Goal: Information Seeking & Learning: Learn about a topic

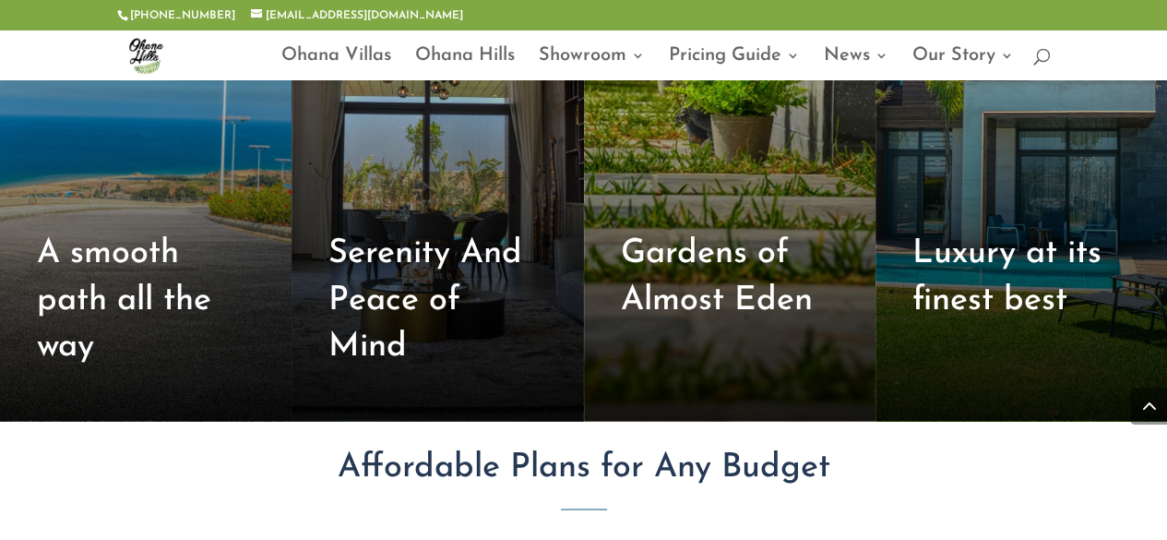
scroll to position [6397, 0]
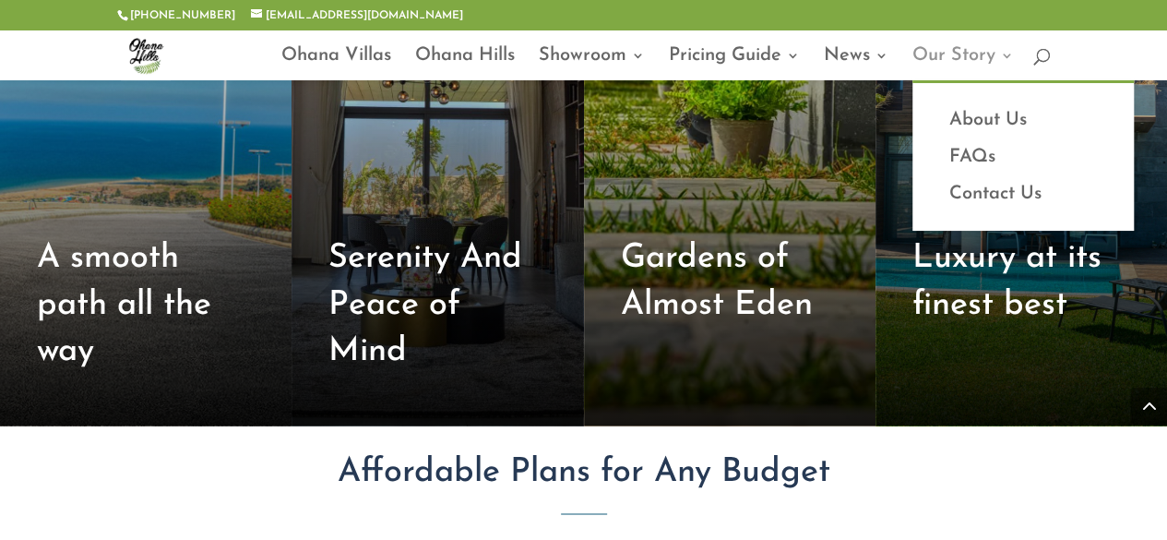
click at [922, 58] on link "Our Story" at bounding box center [964, 64] width 102 height 31
click at [964, 115] on link "About Us" at bounding box center [1023, 120] width 185 height 37
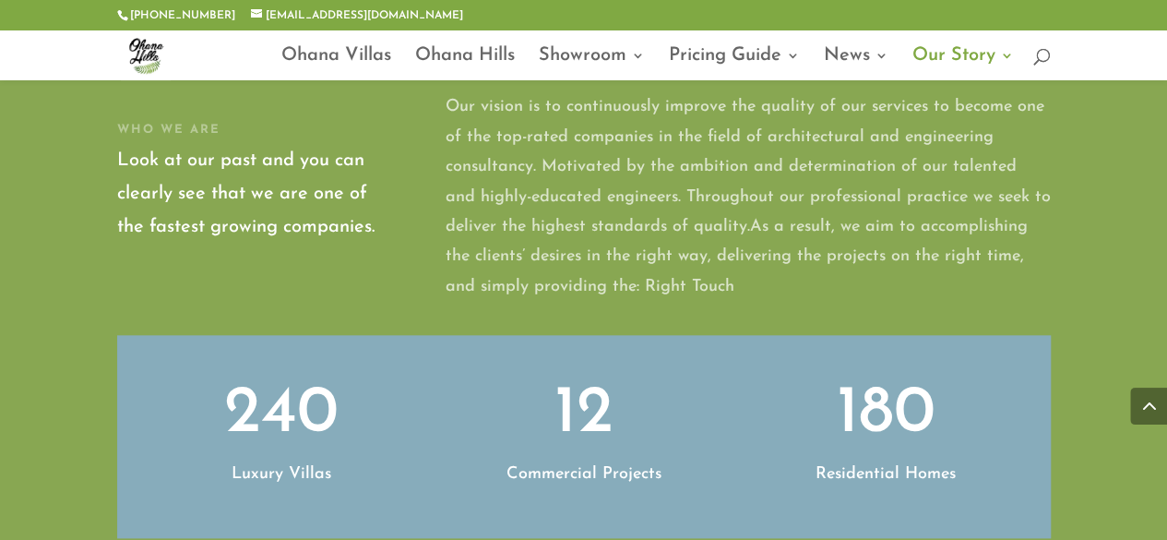
scroll to position [781, 0]
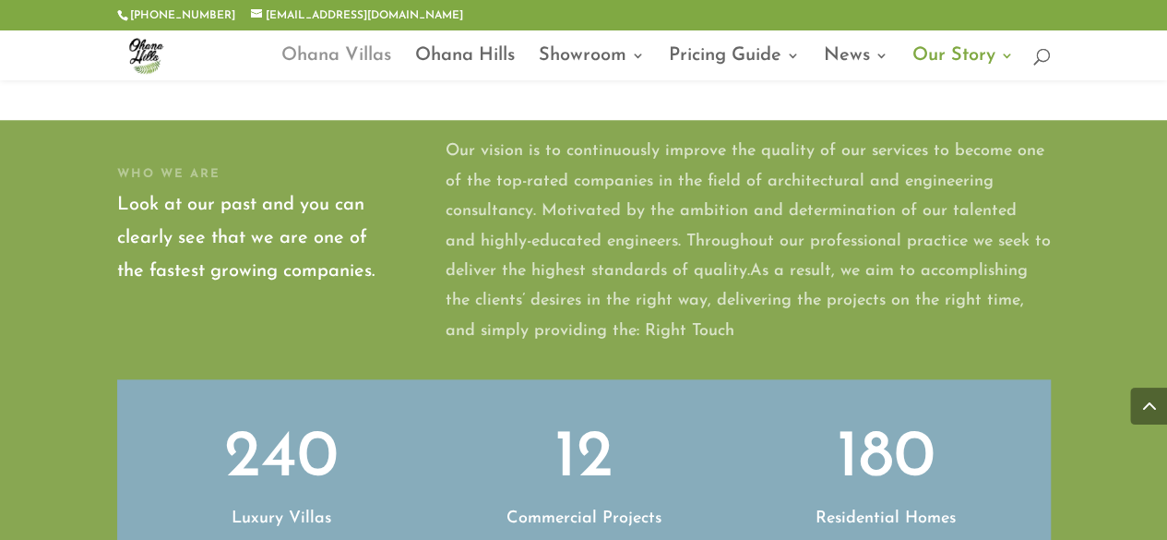
click at [327, 55] on link "Ohana Villas" at bounding box center [336, 64] width 110 height 31
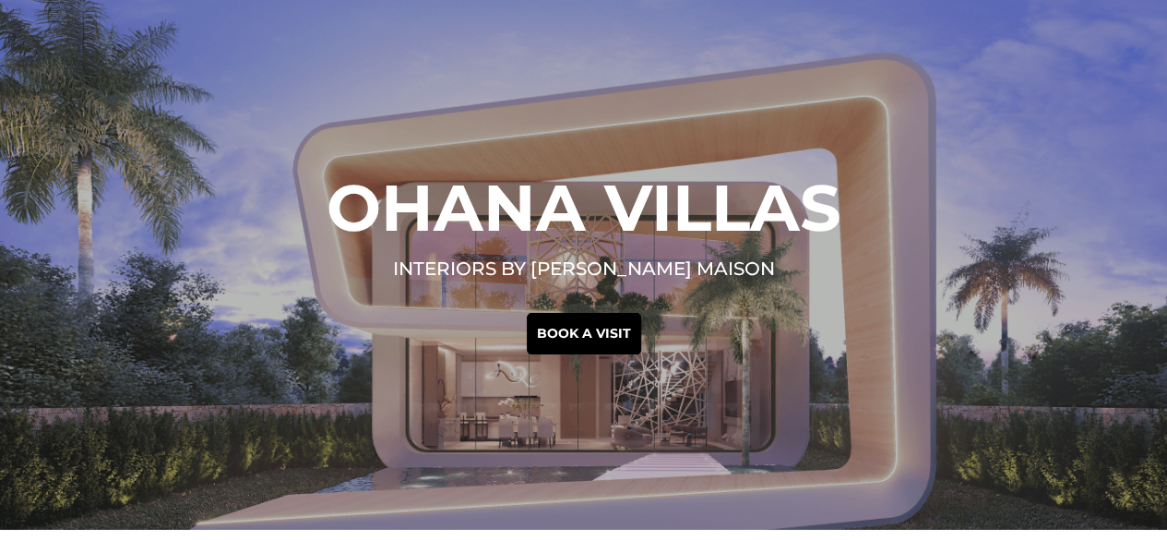
click at [1143, 263] on div "Ohana Villas interiors by Elie saab Maison Book a visit" at bounding box center [583, 265] width 1167 height 530
